Goal: Browse casually: Explore the website without a specific task or goal

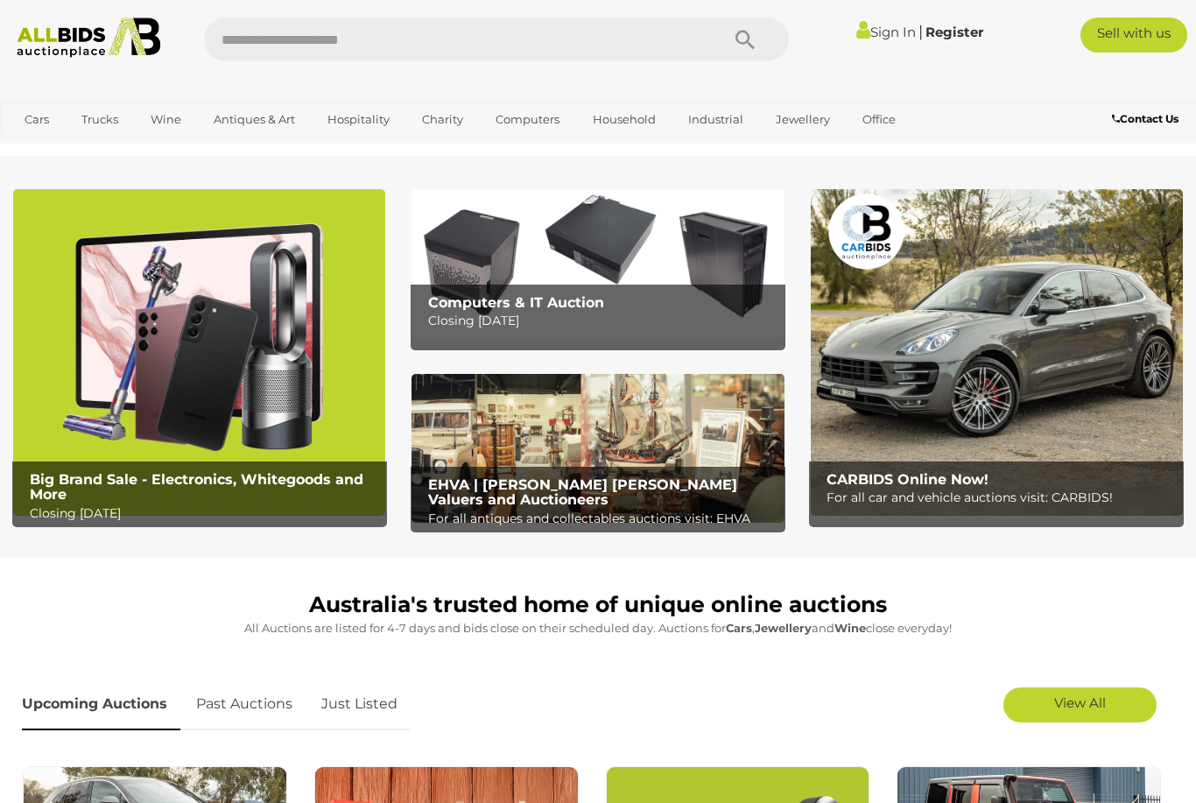
click at [207, 351] on img at bounding box center [199, 352] width 372 height 327
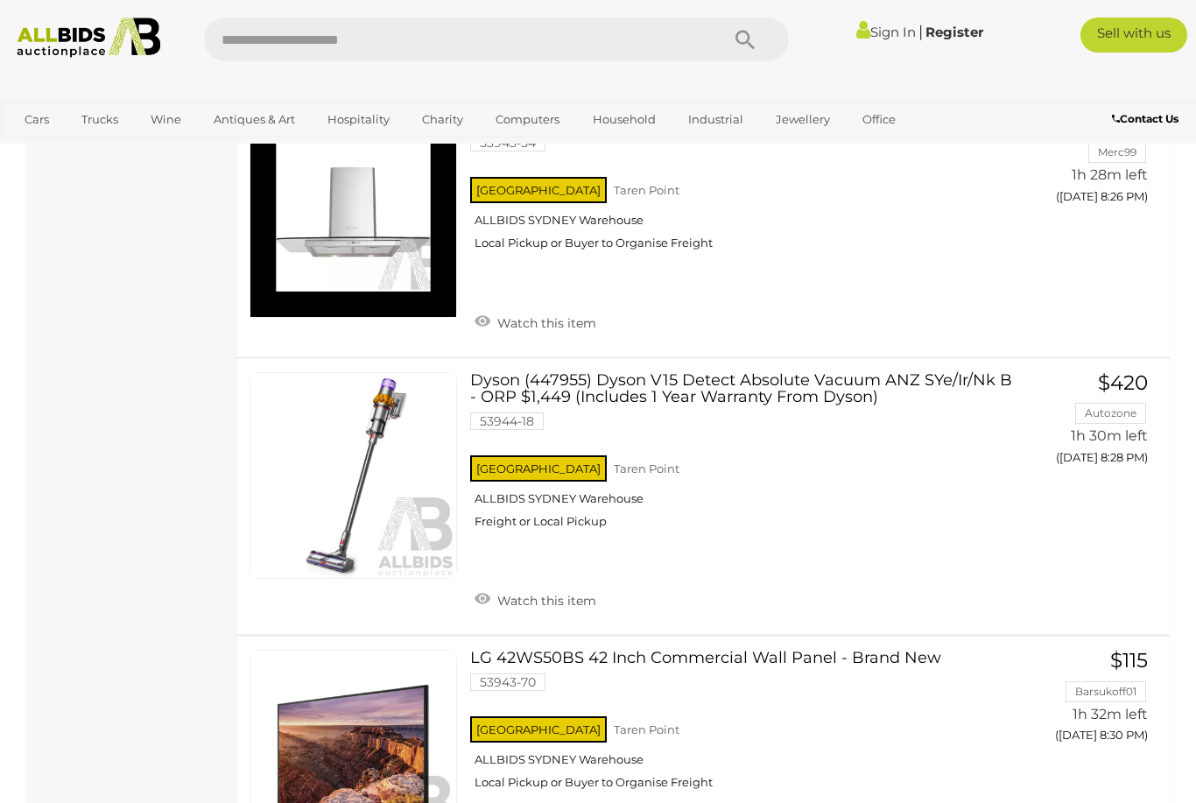
scroll to position [12257, 0]
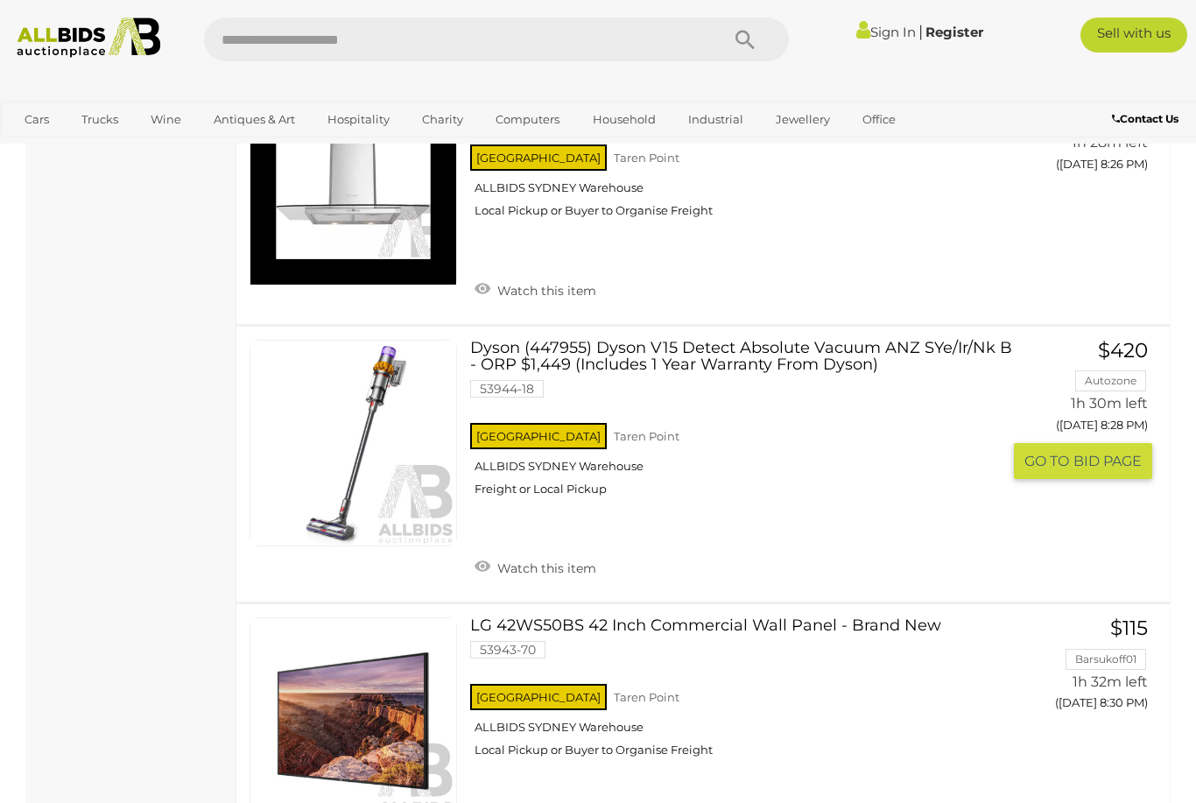
click at [675, 340] on link "Dyson (447955) Dyson V15 Detect Absolute Vacuum ANZ SYe/Ir/Nk B - ORP $1,449 (I…" at bounding box center [742, 425] width 519 height 171
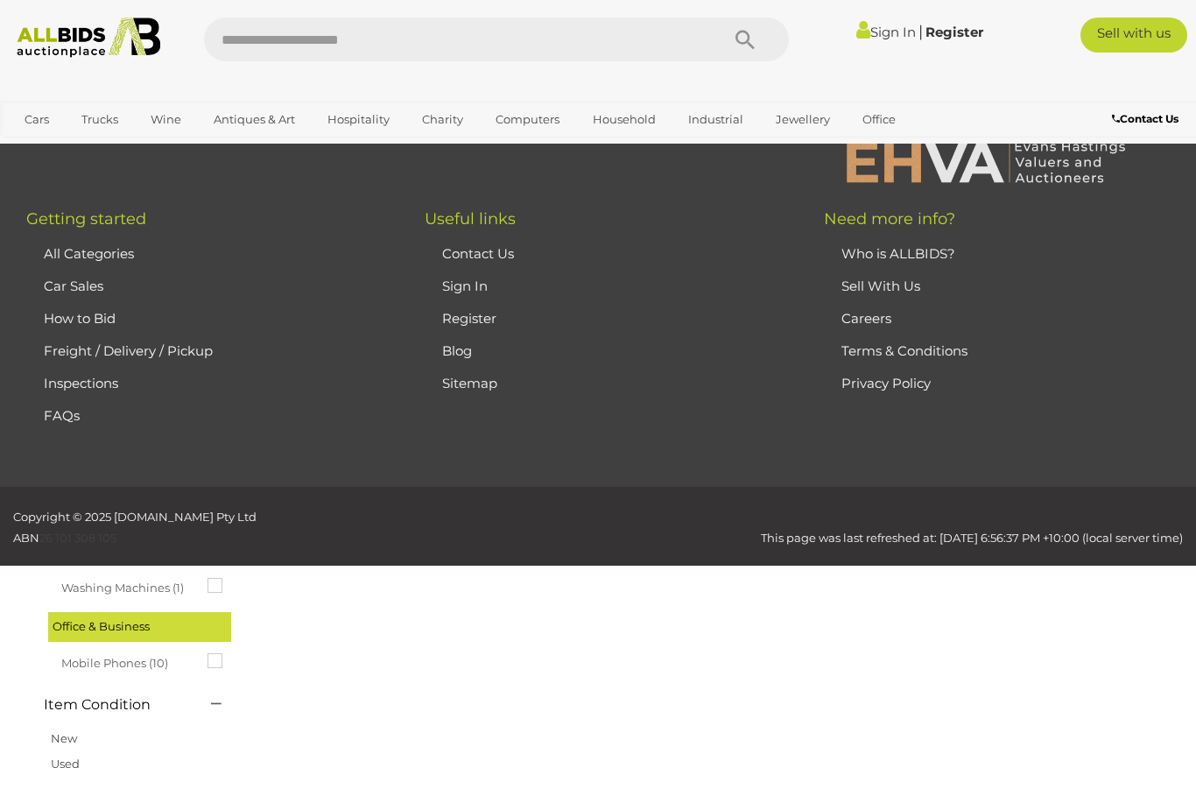
scroll to position [89, 0]
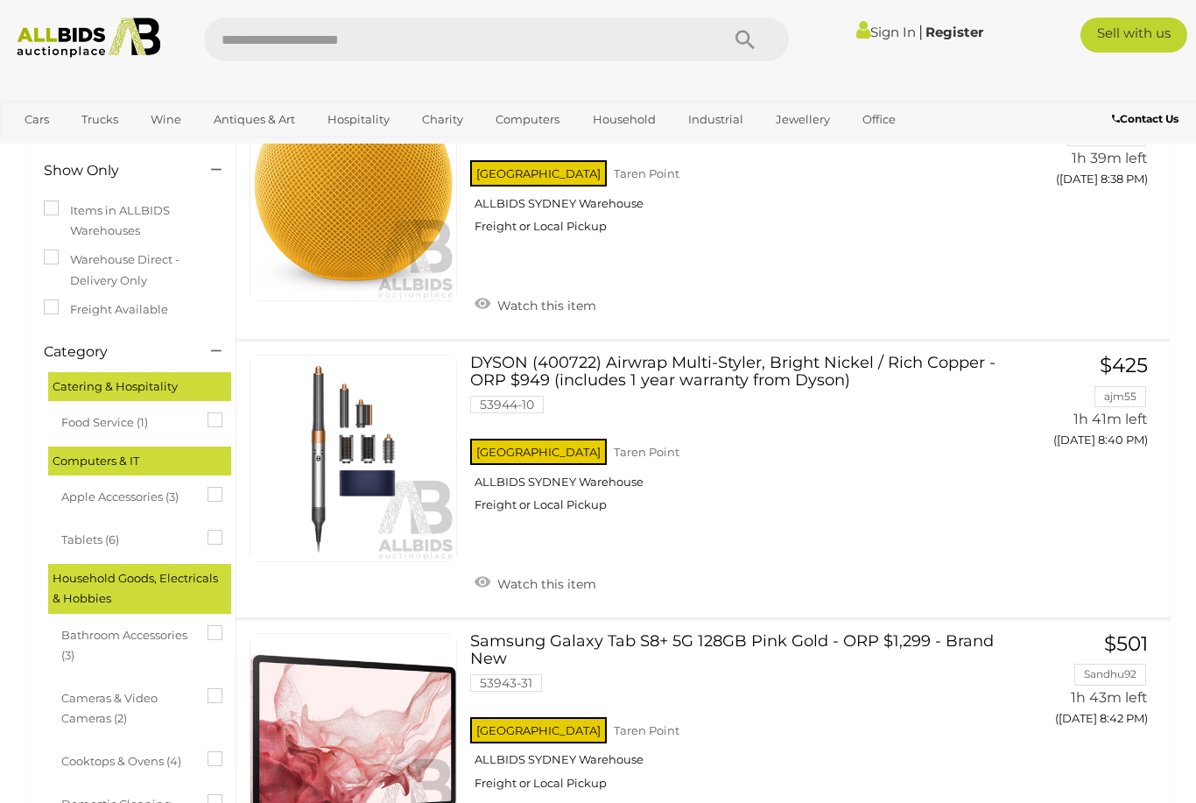
scroll to position [187, 0]
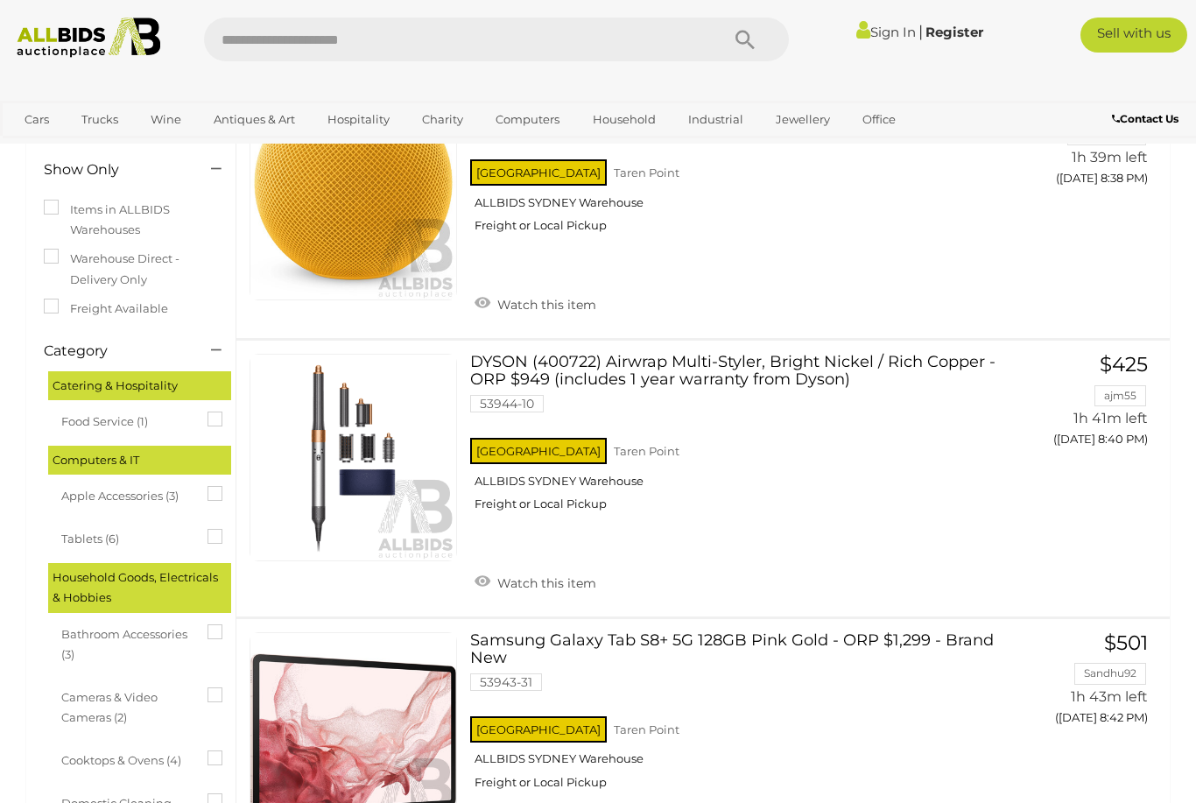
click at [0, 0] on span "Auctions" at bounding box center [0, 0] width 0 height 0
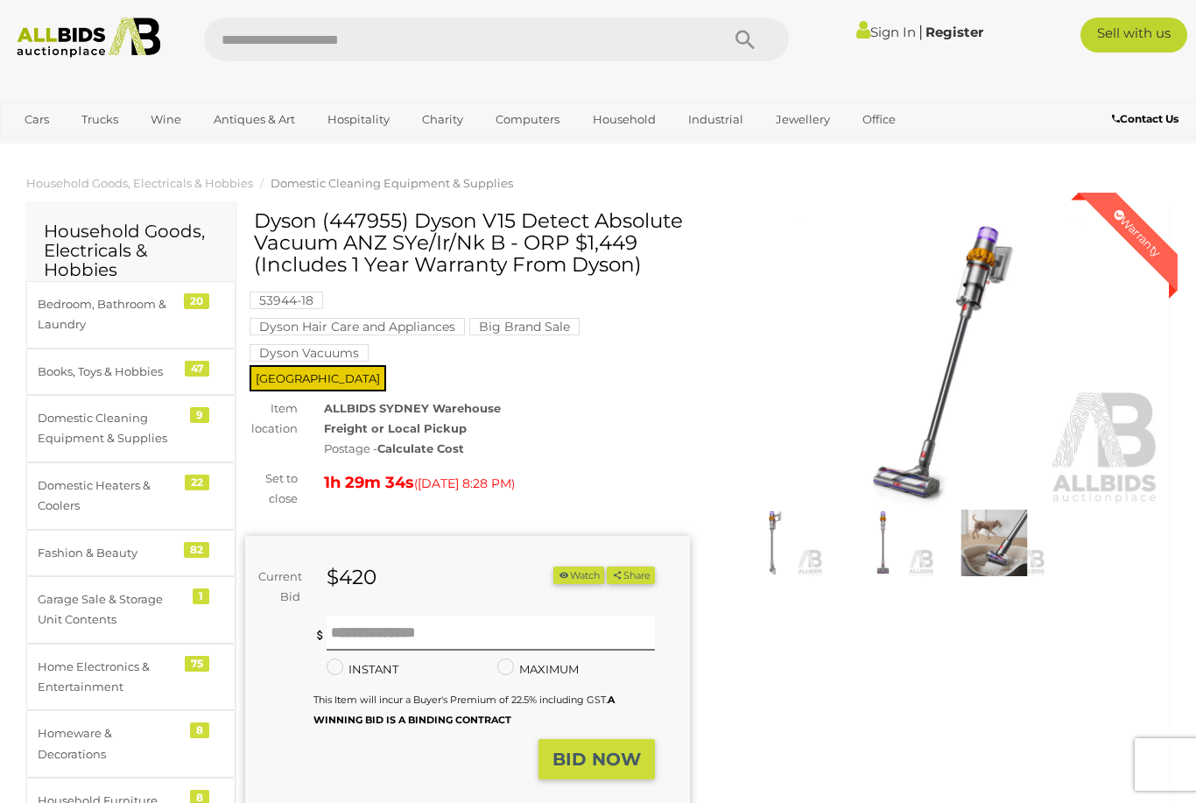
click at [425, 450] on strong "Calculate Cost" at bounding box center [421, 448] width 87 height 14
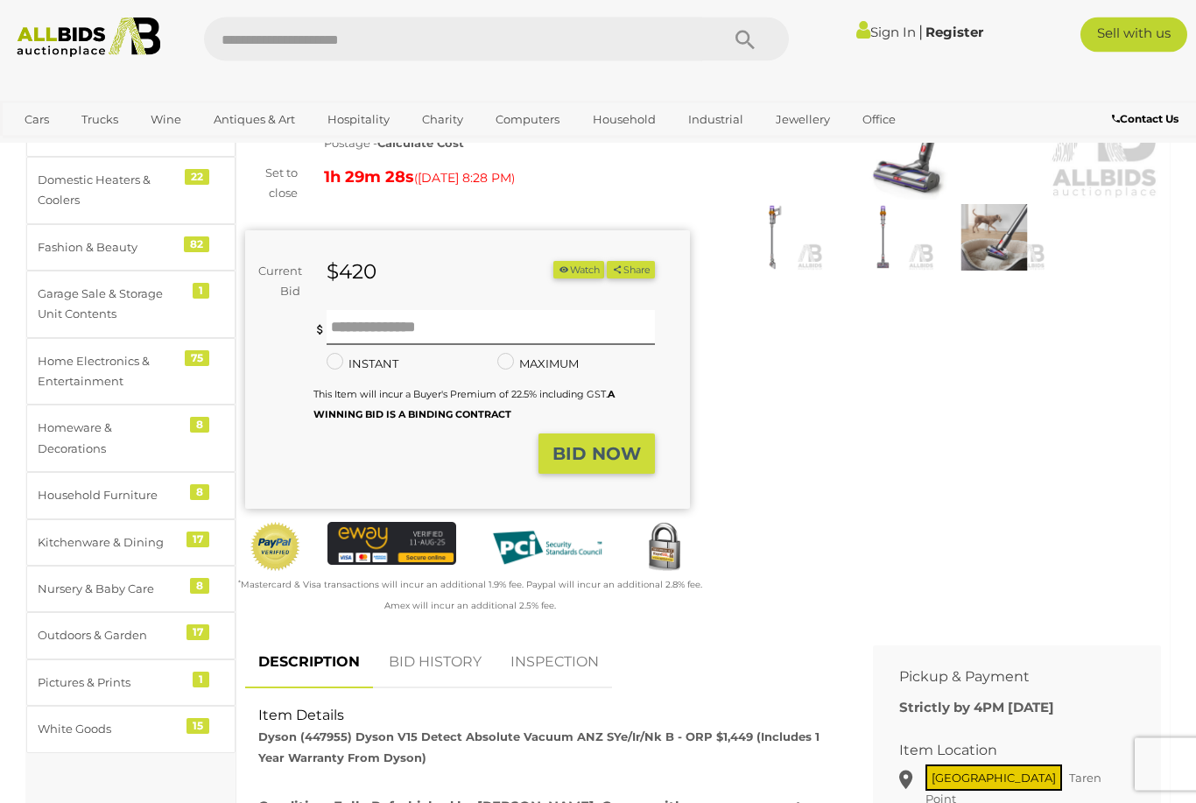
scroll to position [287, 0]
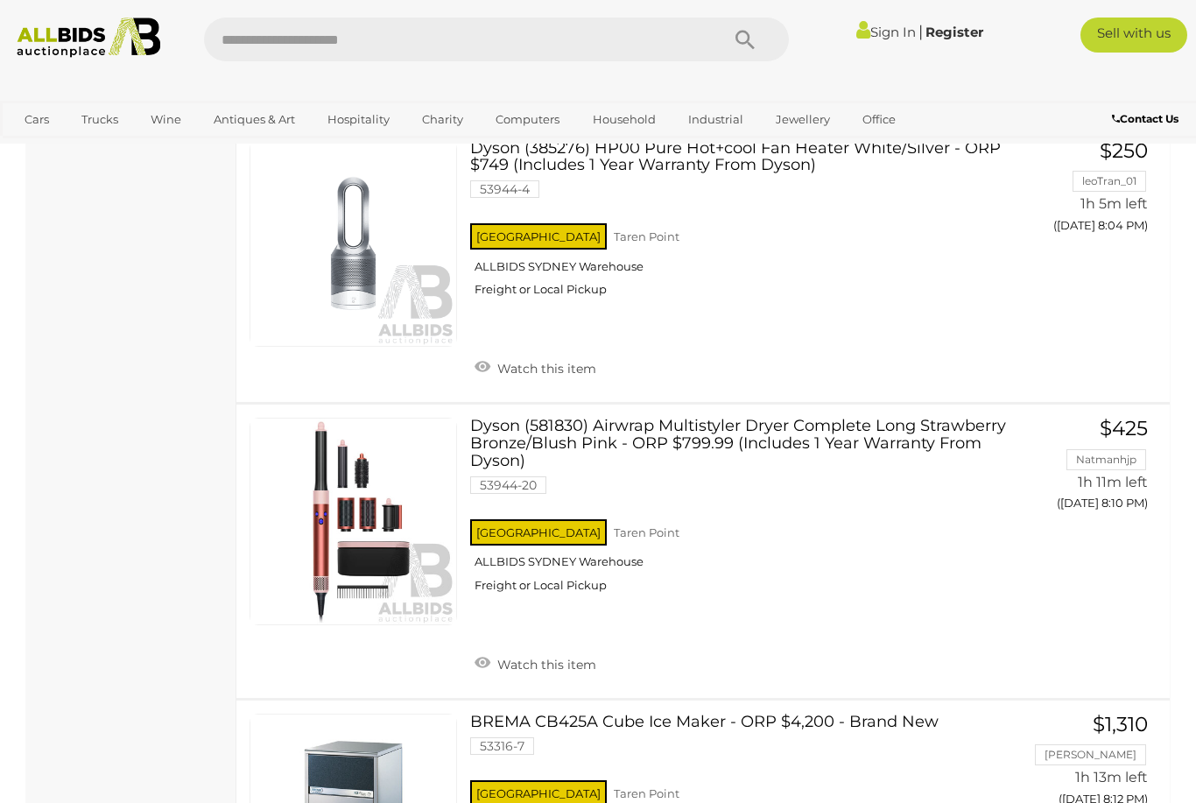
scroll to position [6879, 0]
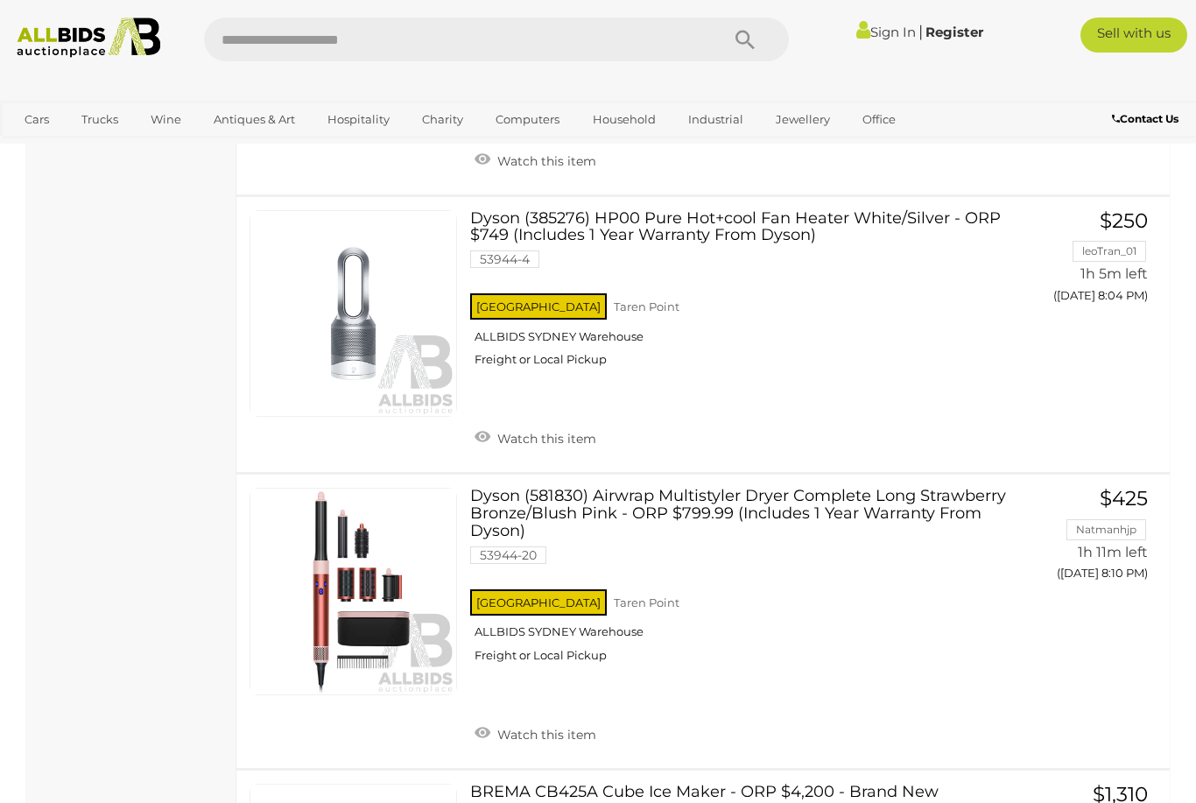
click at [0, 0] on link "Bedroom, Bathroom & Laundry" at bounding box center [0, 0] width 0 height 0
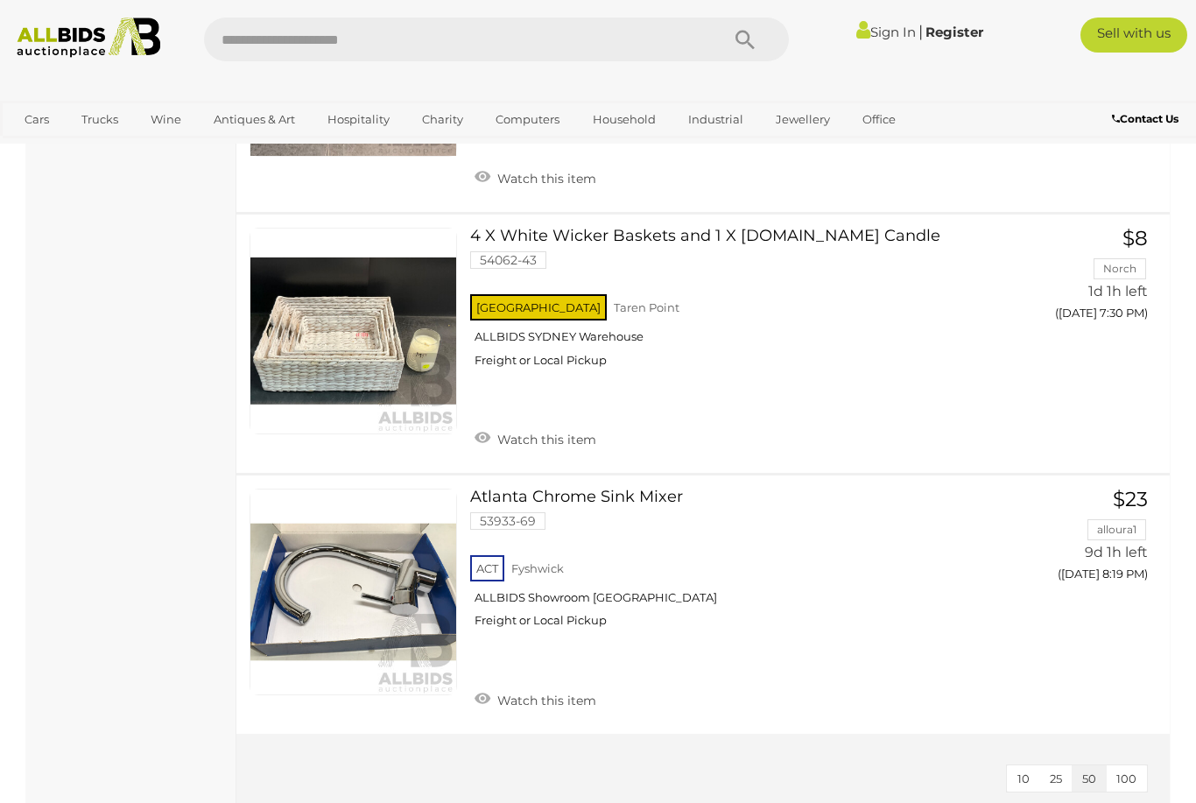
scroll to position [5148, 0]
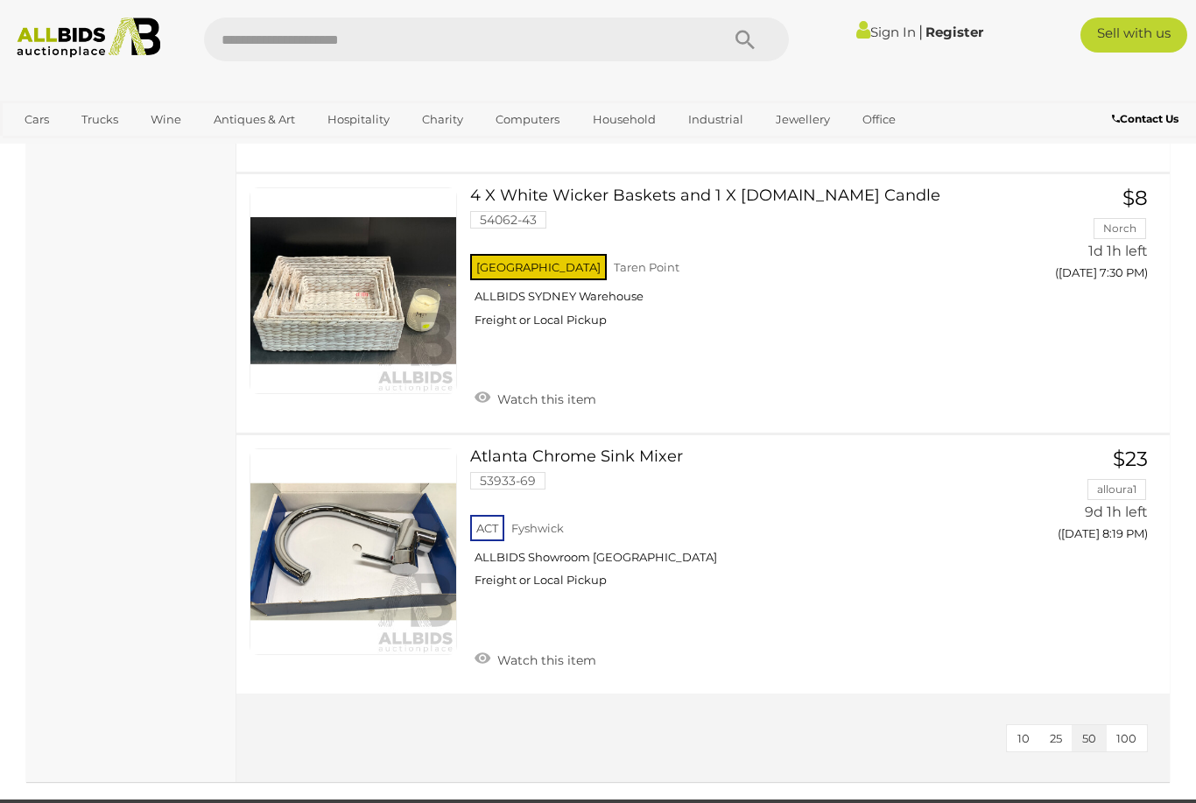
click at [0, 0] on link "Domestic Heaters & Coolers" at bounding box center [0, 0] width 0 height 0
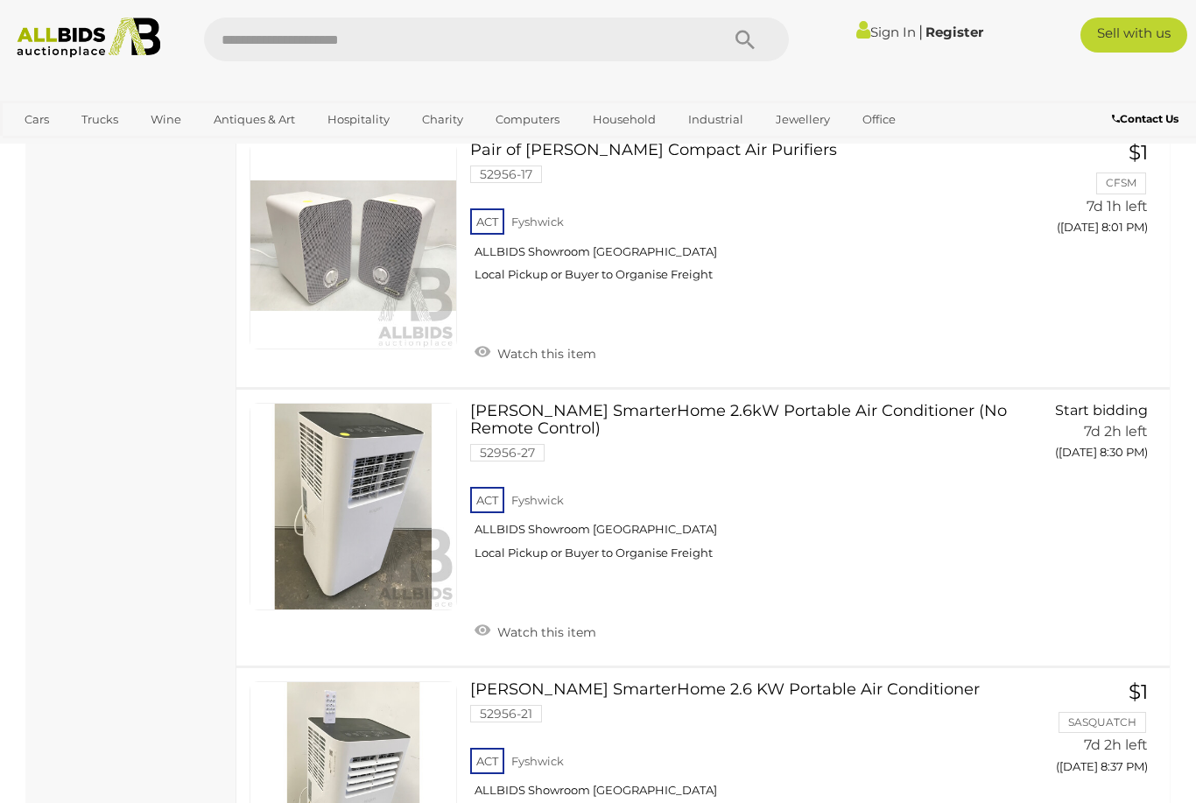
scroll to position [3614, 0]
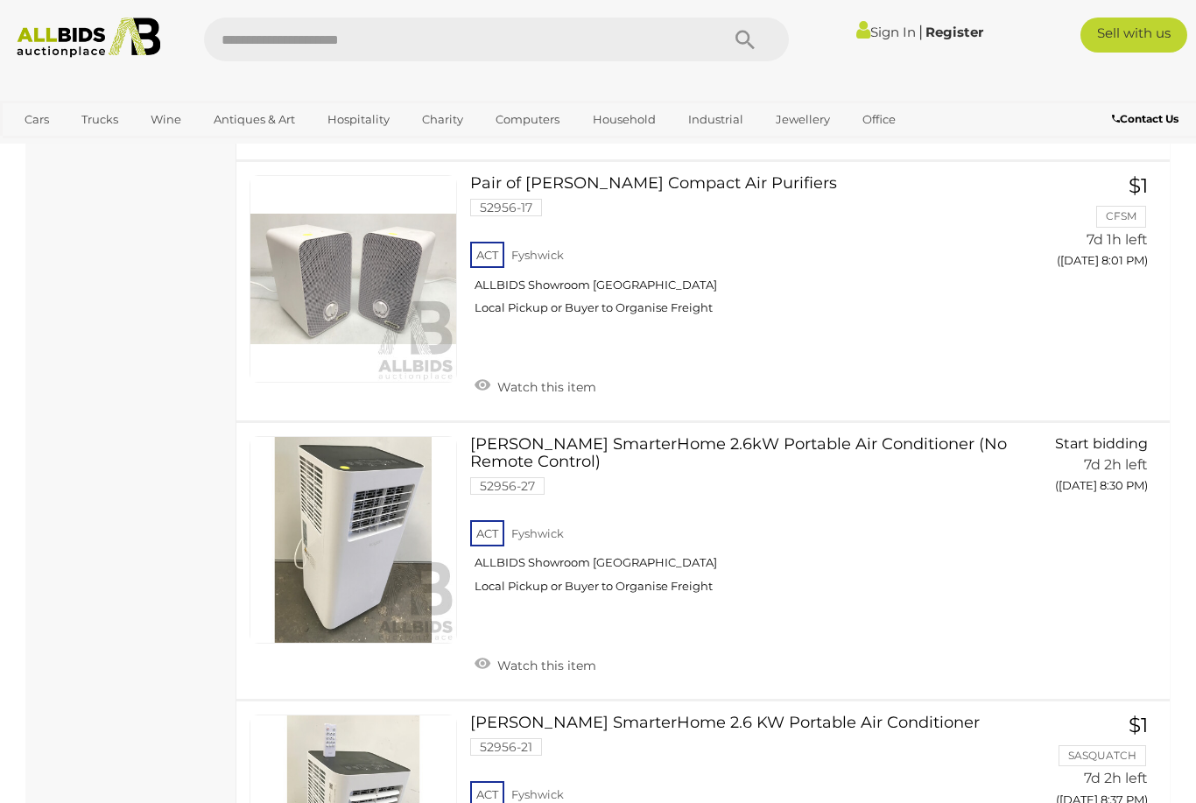
click at [0, 0] on link "Garage Sale & Storage Unit Contents" at bounding box center [0, 0] width 0 height 0
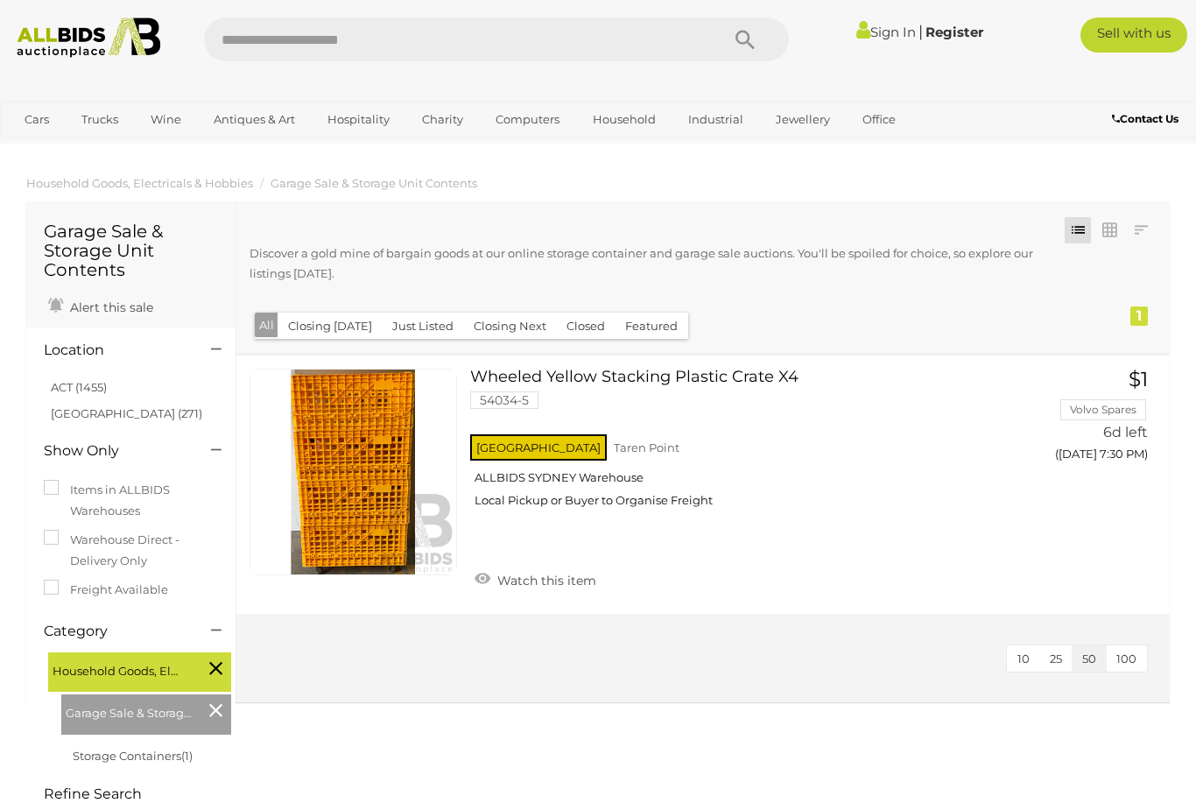
click at [0, 0] on link "Household Furniture" at bounding box center [0, 0] width 0 height 0
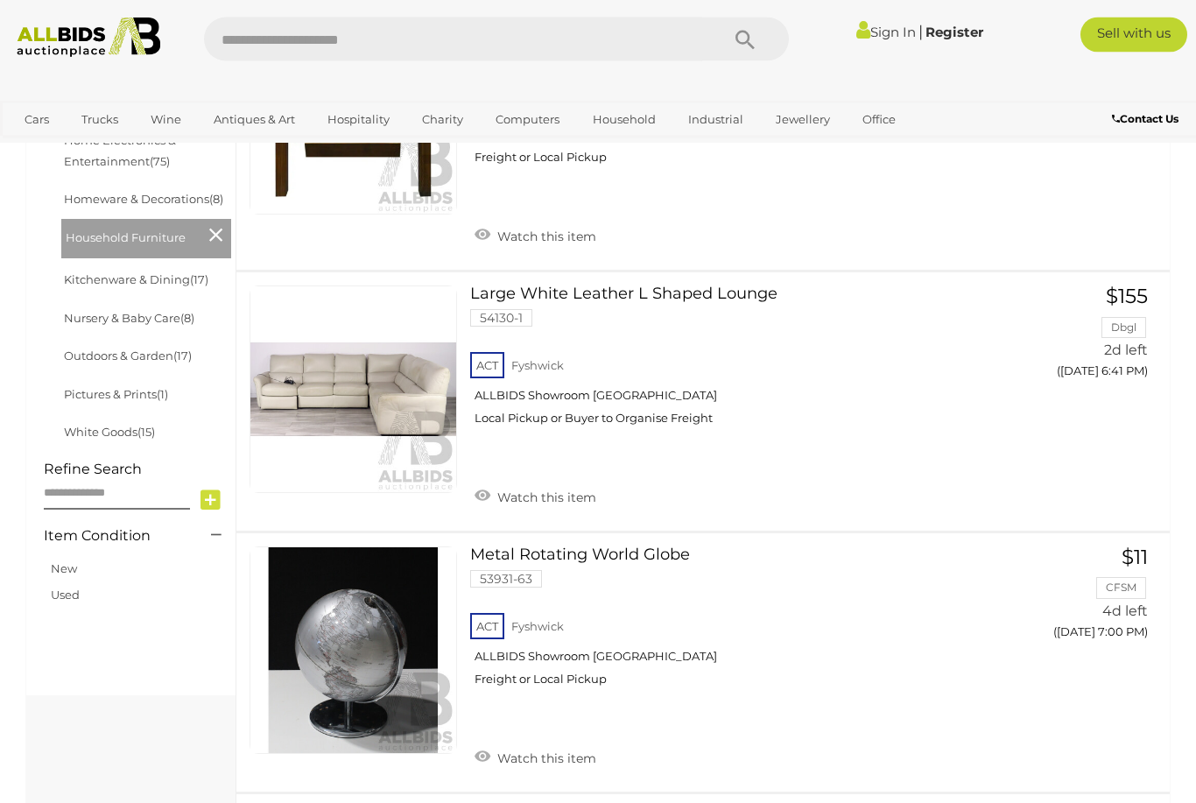
scroll to position [779, 0]
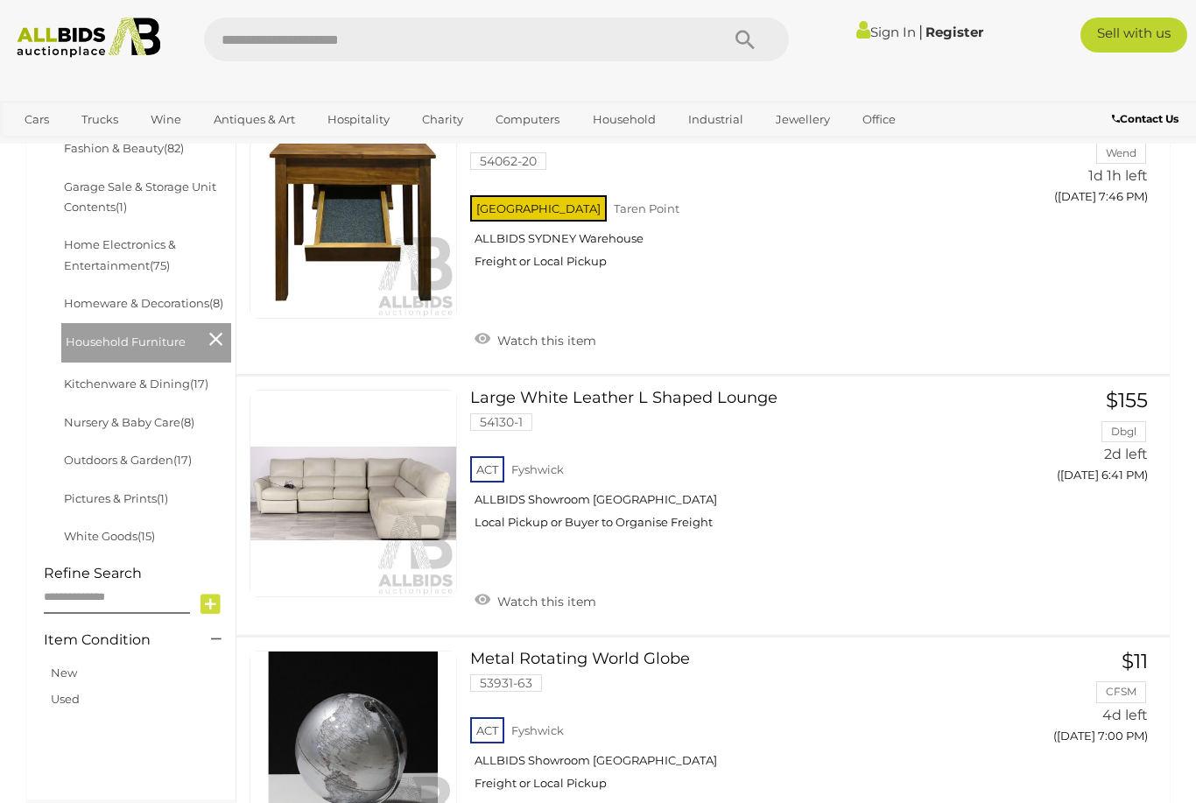
click at [0, 0] on link "Homeware & Decorations" at bounding box center [0, 0] width 0 height 0
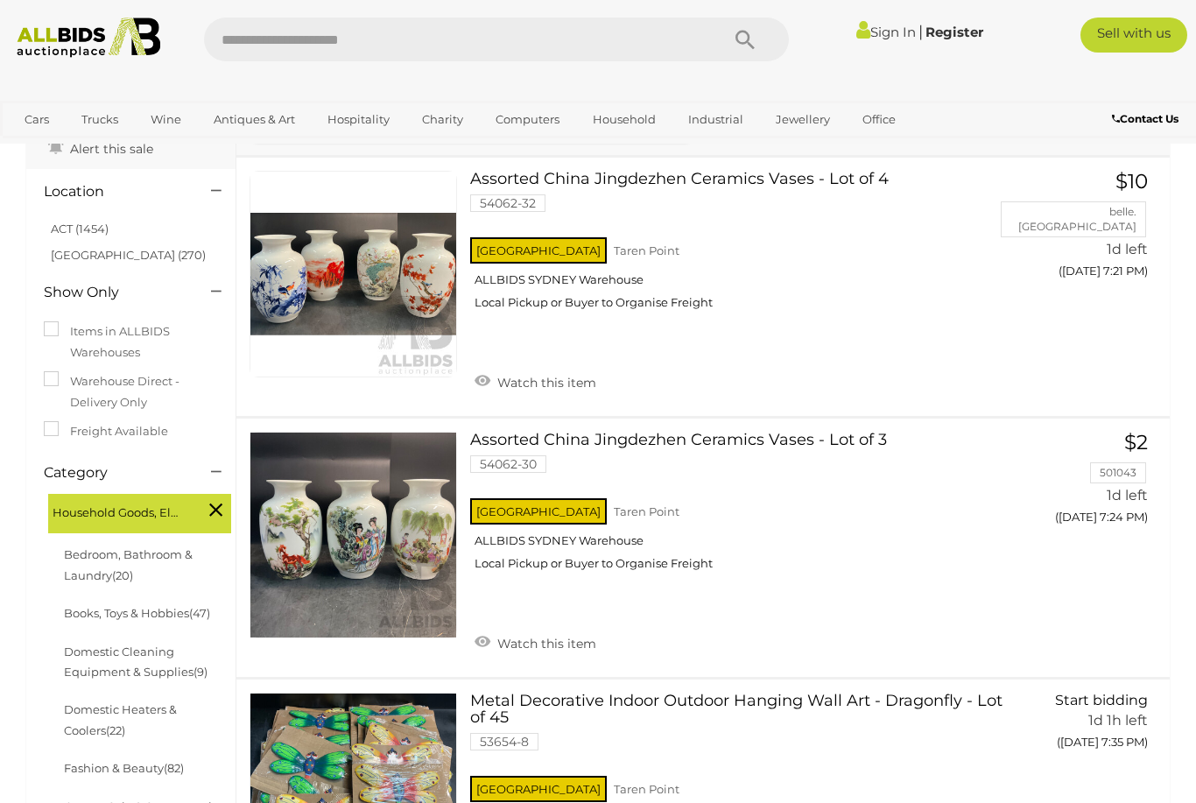
scroll to position [138, 0]
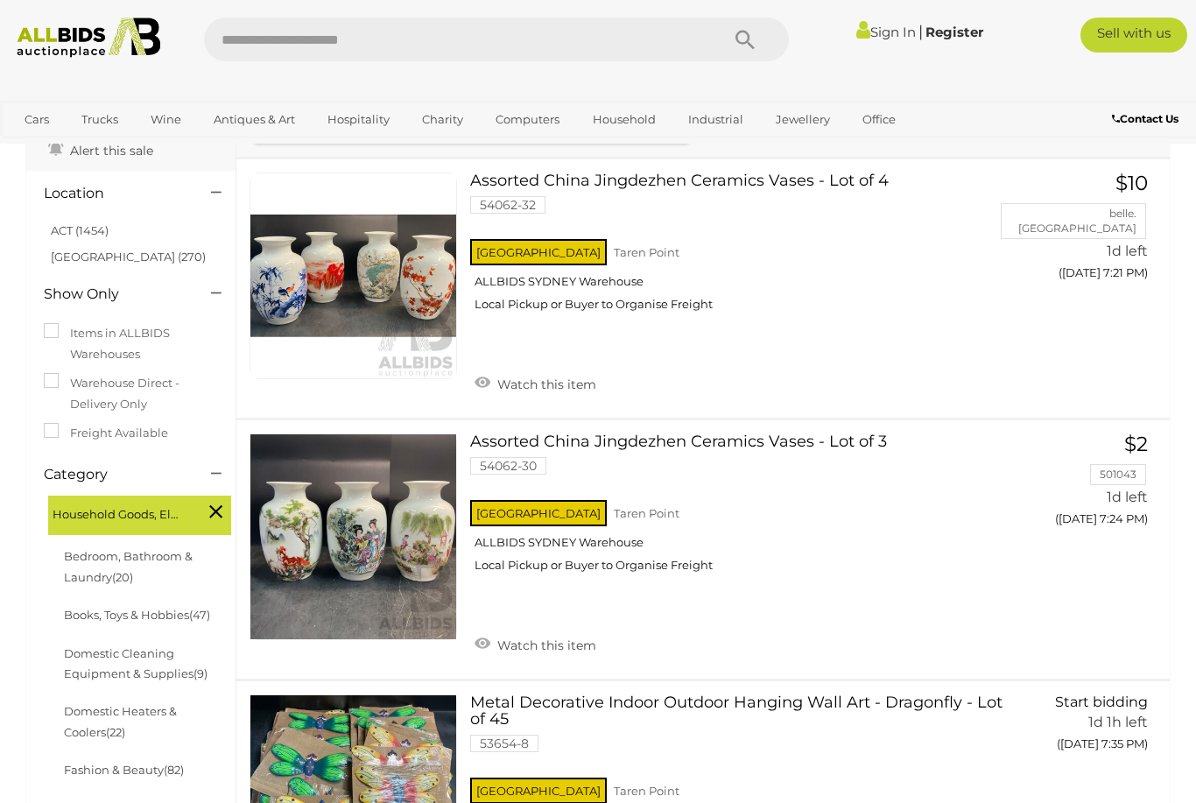
click at [0, 0] on link "View All Office Auctions" at bounding box center [0, 0] width 0 height 0
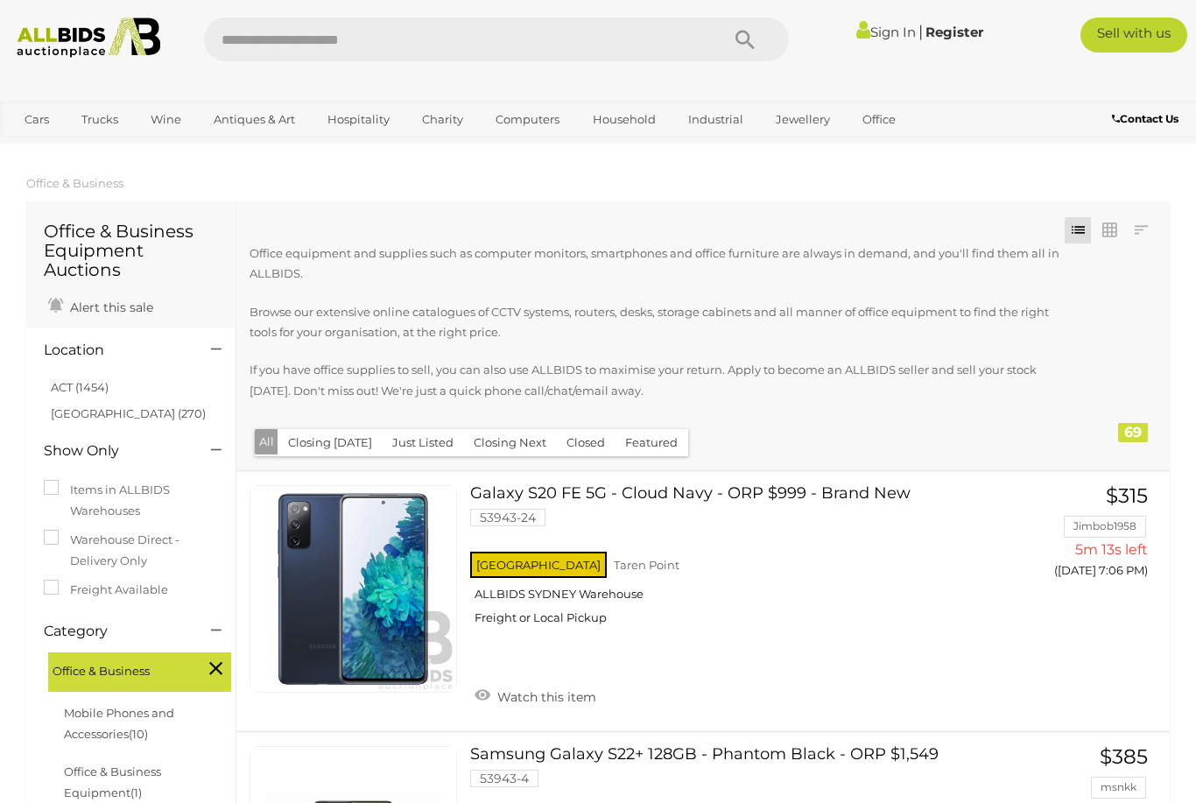
click at [0, 0] on link "View All Antiques & Art Auctions" at bounding box center [0, 0] width 0 height 0
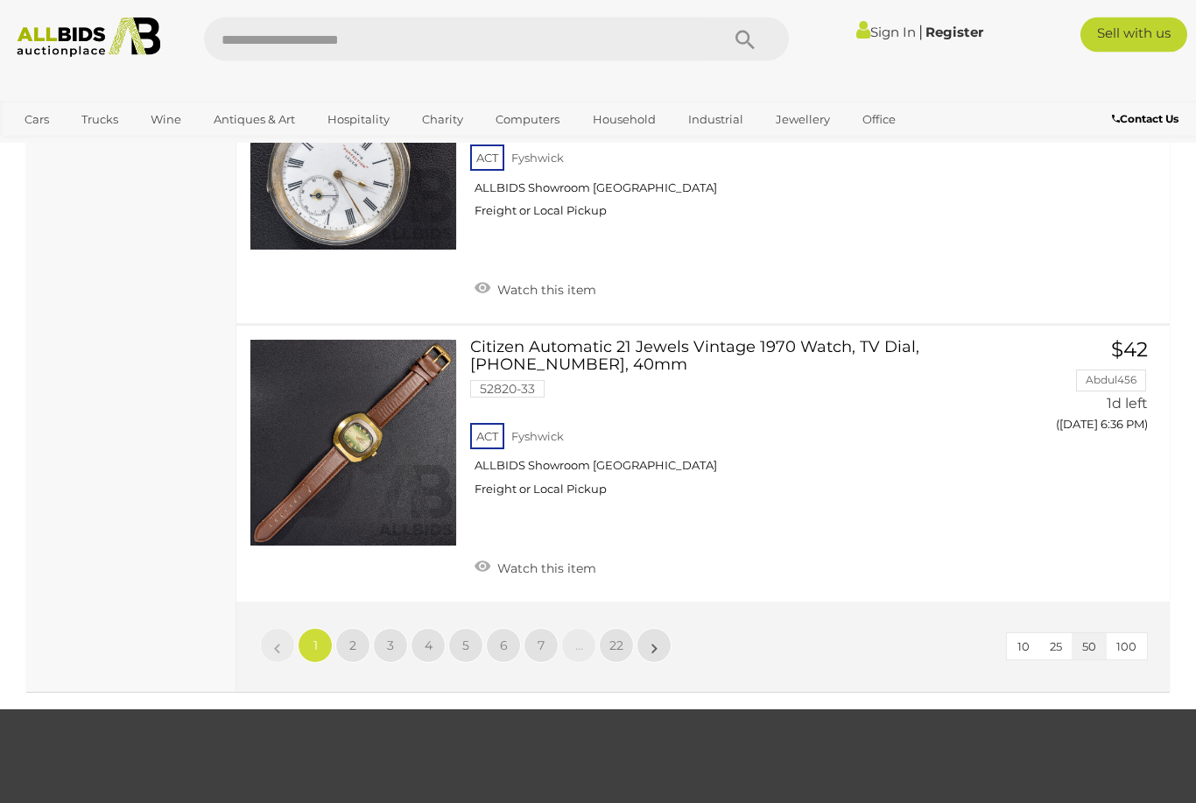
scroll to position [13320, 0]
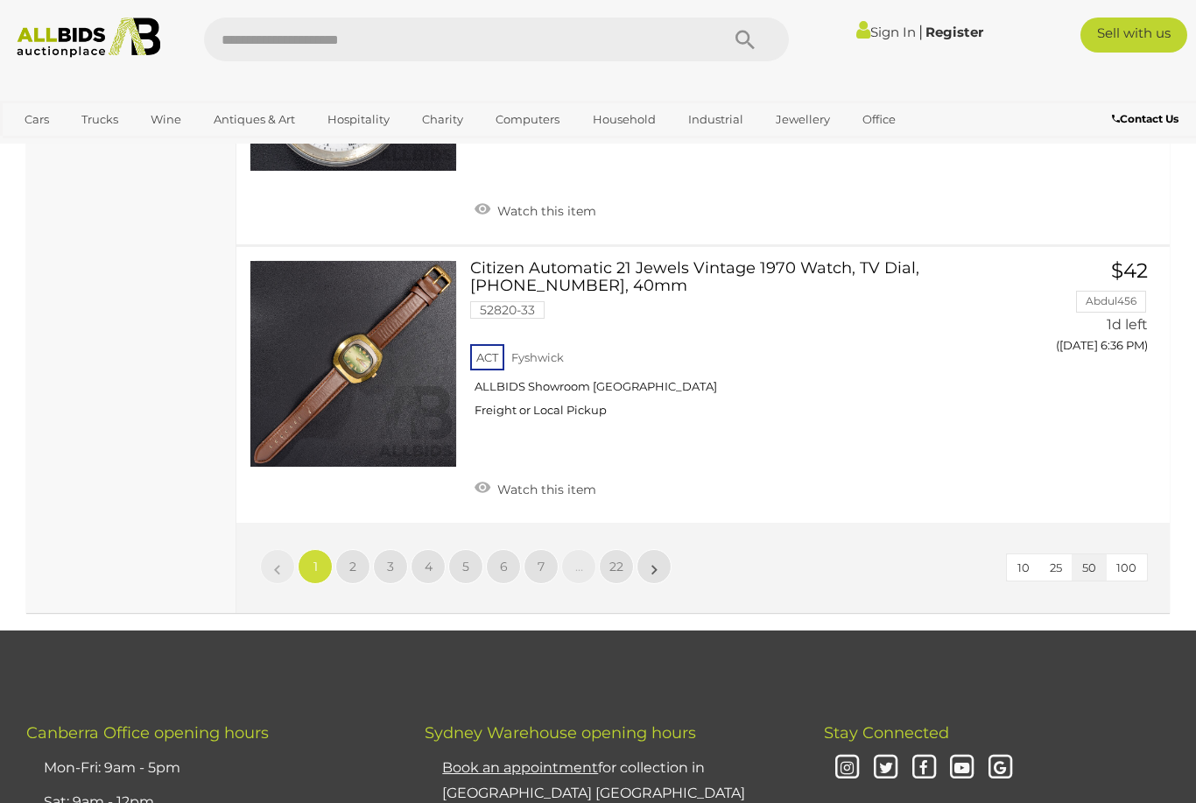
click at [662, 549] on link "»" at bounding box center [654, 566] width 35 height 35
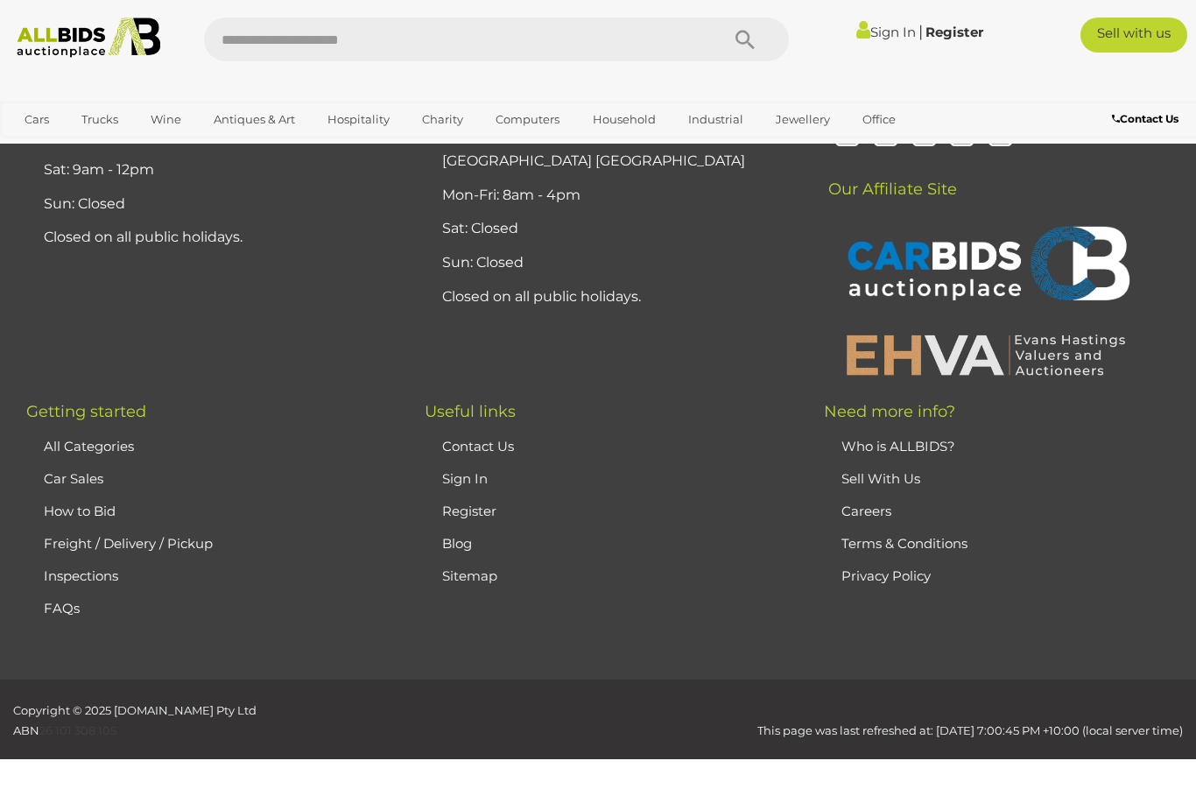
scroll to position [387, 0]
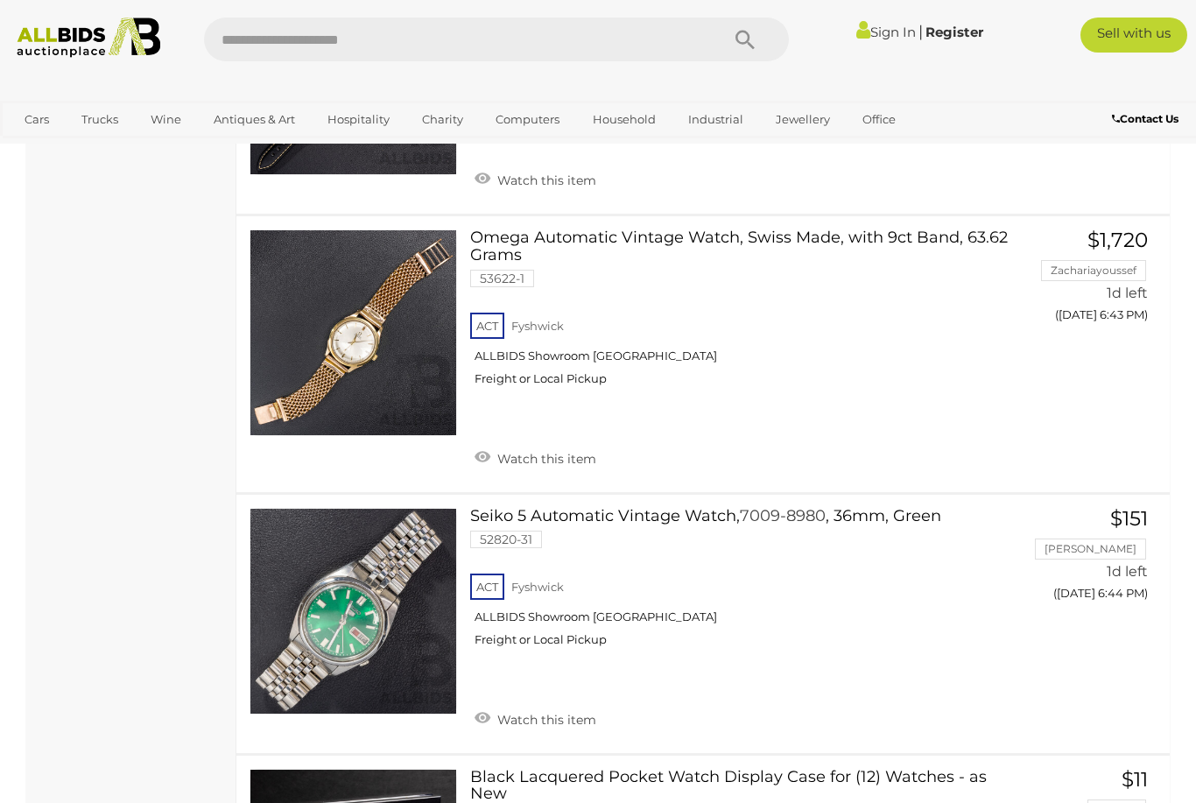
scroll to position [1990, 0]
